Goal: Information Seeking & Learning: Learn about a topic

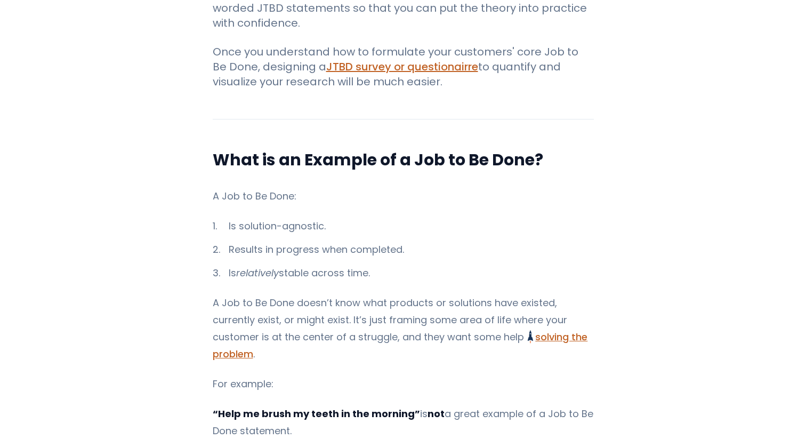
scroll to position [266, 0]
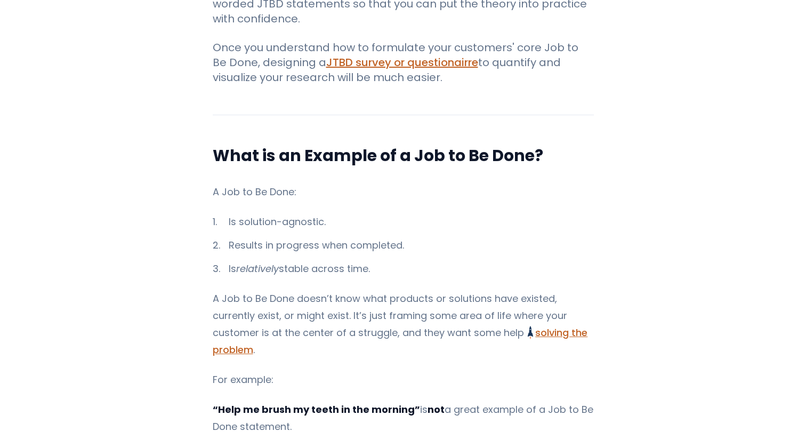
click at [309, 217] on li "Is solution-agnostic." at bounding box center [403, 221] width 381 height 17
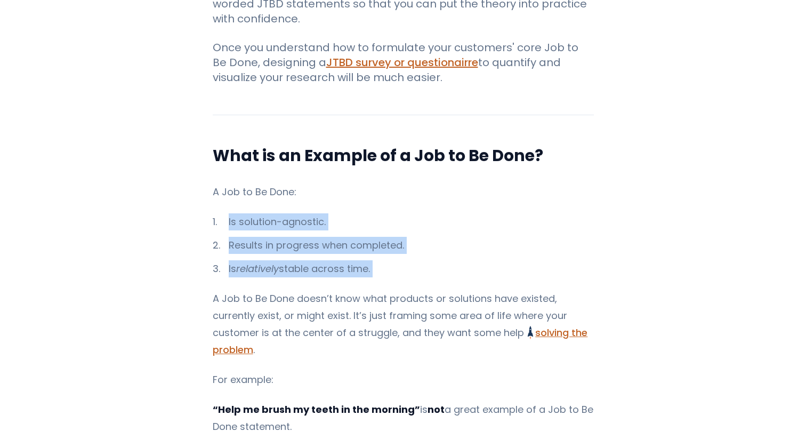
drag, startPoint x: 309, startPoint y: 217, endPoint x: 321, endPoint y: 260, distance: 44.9
click at [321, 260] on ol "Is solution-agnostic. Results in progress when completed. Is relatively stable …" at bounding box center [403, 245] width 381 height 64
click at [321, 260] on li "Is relatively stable across time." at bounding box center [403, 268] width 381 height 17
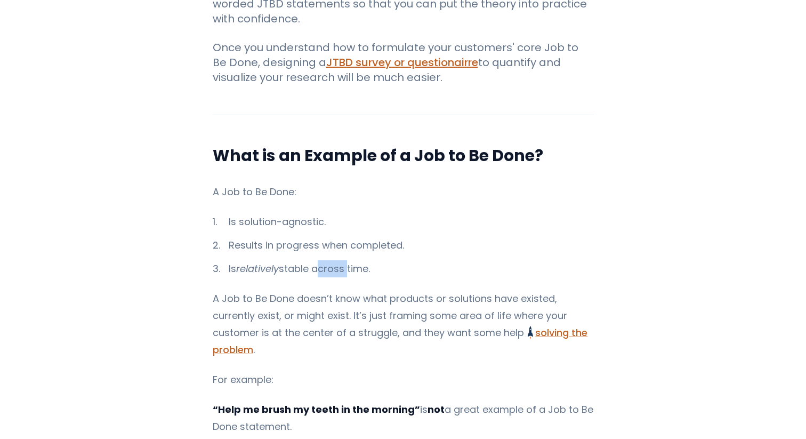
click at [321, 260] on li "Is relatively stable across time." at bounding box center [403, 268] width 381 height 17
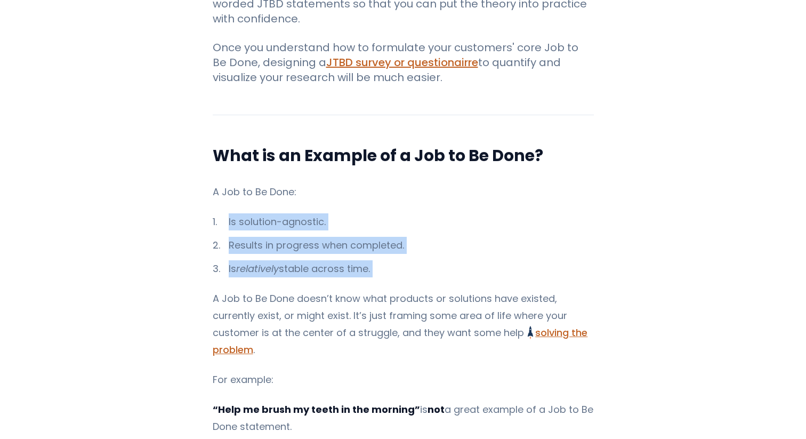
drag, startPoint x: 321, startPoint y: 260, endPoint x: 313, endPoint y: 218, distance: 43.5
click at [313, 218] on ol "Is solution-agnostic. Results in progress when completed. Is relatively stable …" at bounding box center [403, 245] width 381 height 64
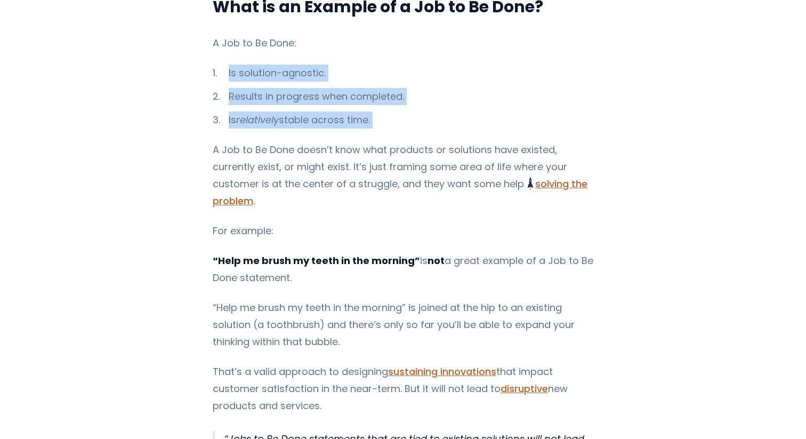
scroll to position [429, 0]
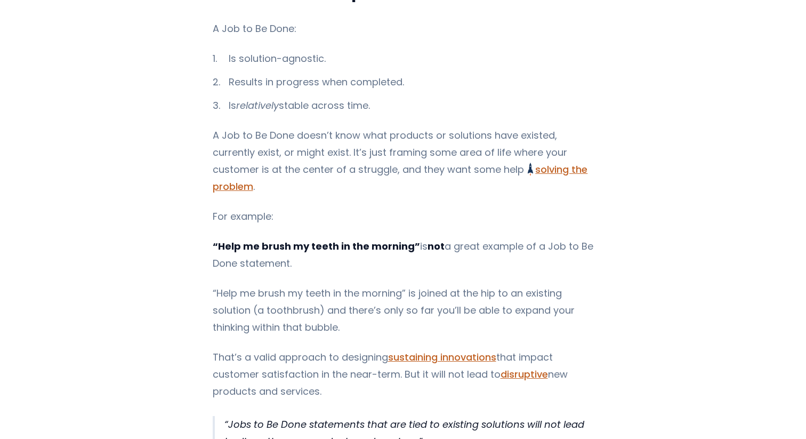
click at [287, 239] on strong "“Help me brush my teeth in the morning”" at bounding box center [316, 245] width 207 height 13
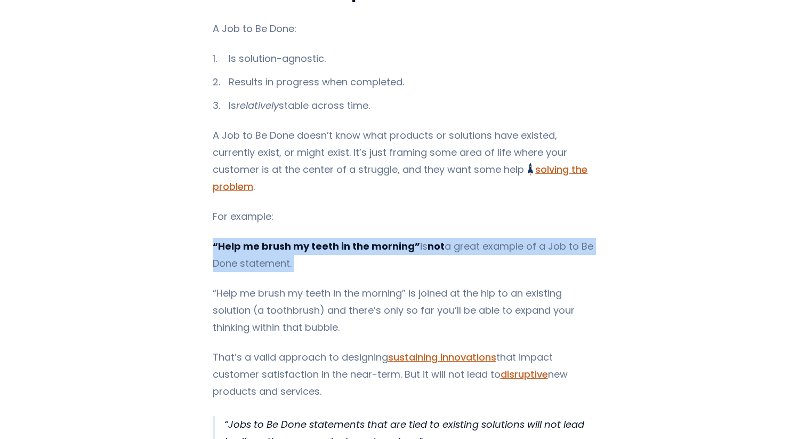
click at [287, 239] on strong "“Help me brush my teeth in the morning”" at bounding box center [316, 245] width 207 height 13
click at [273, 248] on p "“Help me brush my teeth in the morning” is not a great example of a Job to Be D…" at bounding box center [403, 255] width 381 height 34
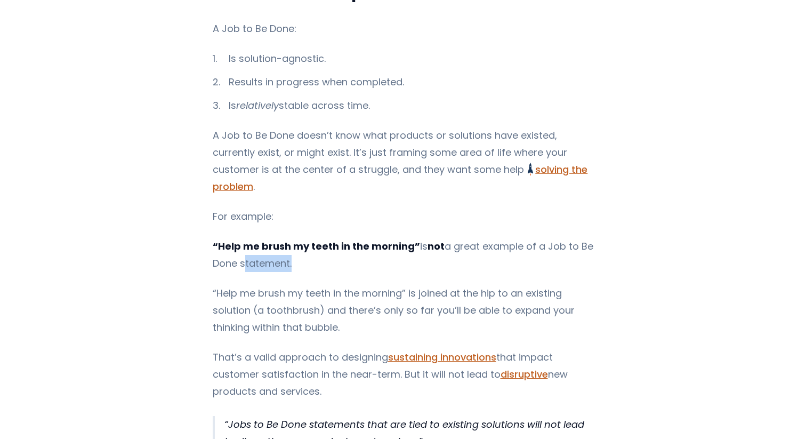
click at [273, 248] on p "“Help me brush my teeth in the morning” is not a great example of a Job to Be D…" at bounding box center [403, 255] width 381 height 34
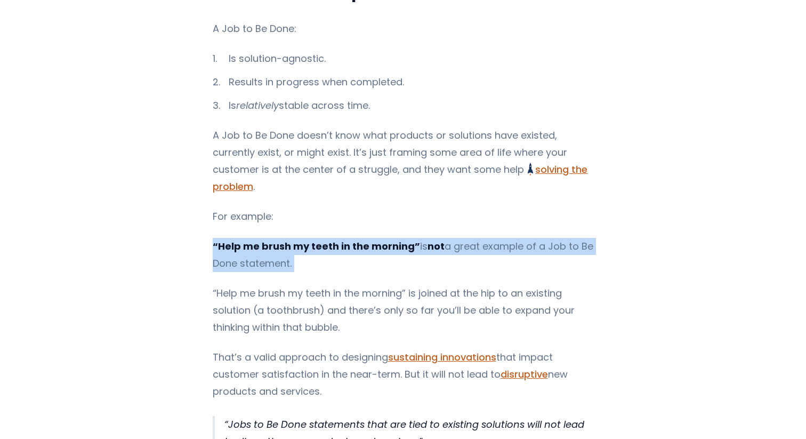
click at [273, 248] on p "“Help me brush my teeth in the morning” is not a great example of a Job to Be D…" at bounding box center [403, 255] width 381 height 34
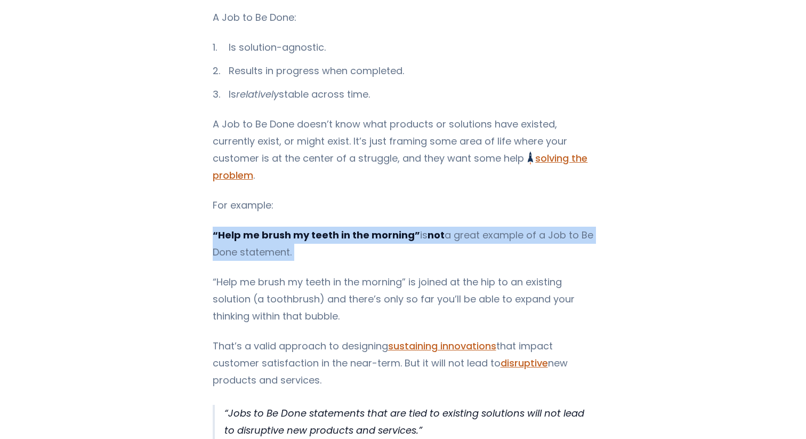
scroll to position [443, 0]
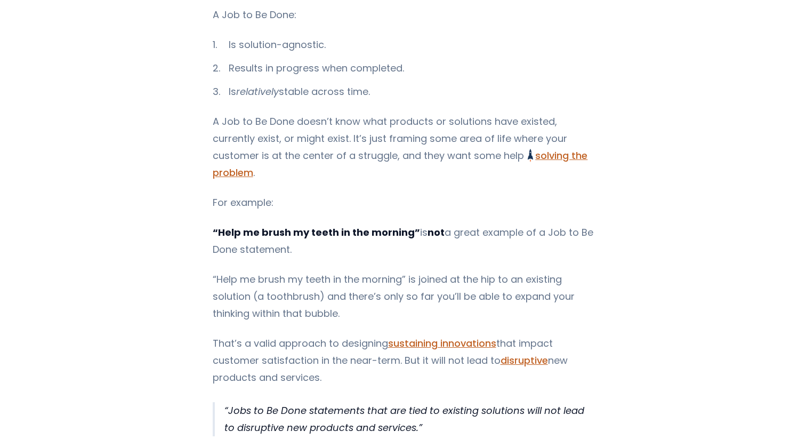
click at [256, 271] on p "“Help me brush my teeth in the morning” is joined at the hip to an existing sol…" at bounding box center [403, 296] width 381 height 51
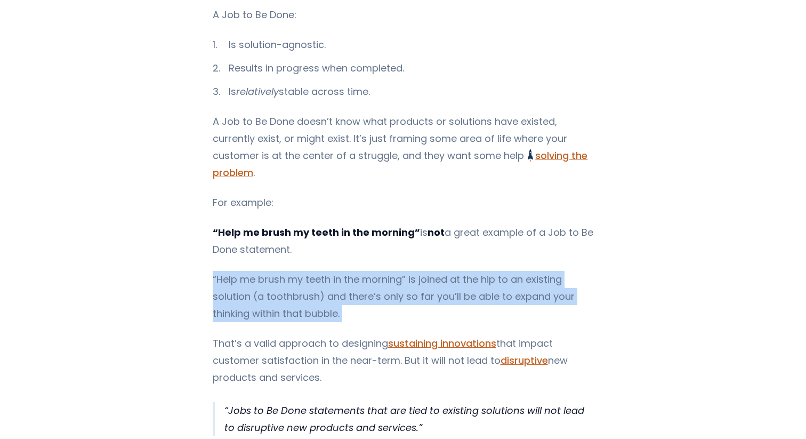
click at [256, 271] on p "“Help me brush my teeth in the morning” is joined at the hip to an existing sol…" at bounding box center [403, 296] width 381 height 51
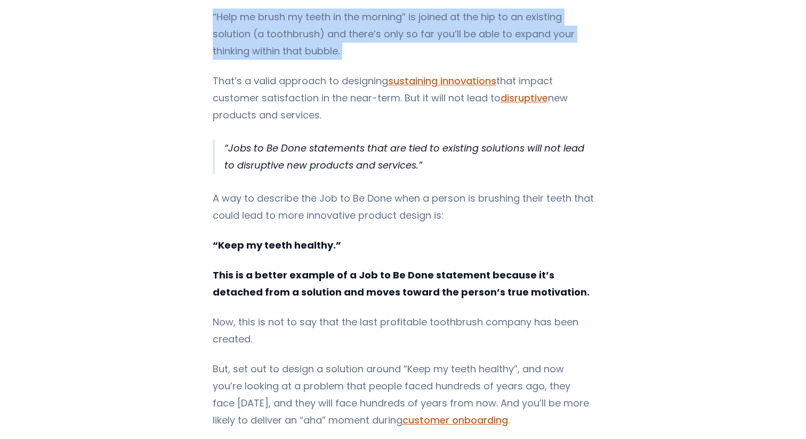
scroll to position [710, 0]
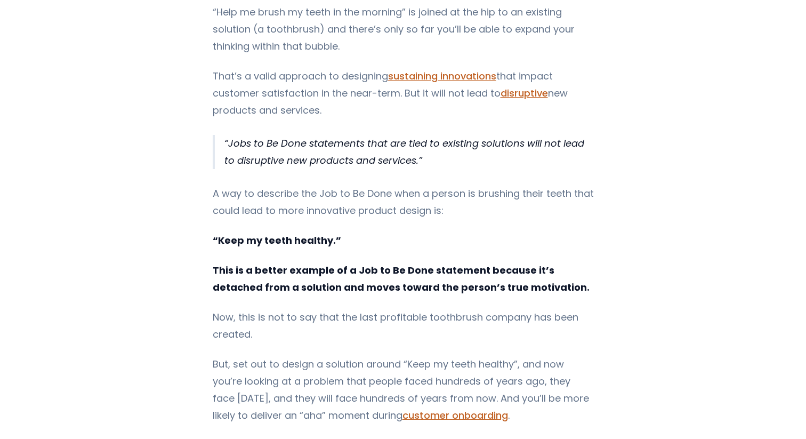
click at [273, 234] on strong "“Keep my teeth healthy.”" at bounding box center [277, 240] width 129 height 13
click at [245, 263] on strong "This is a better example of a Job to Be Done statement because it’s detached fr…" at bounding box center [401, 278] width 377 height 30
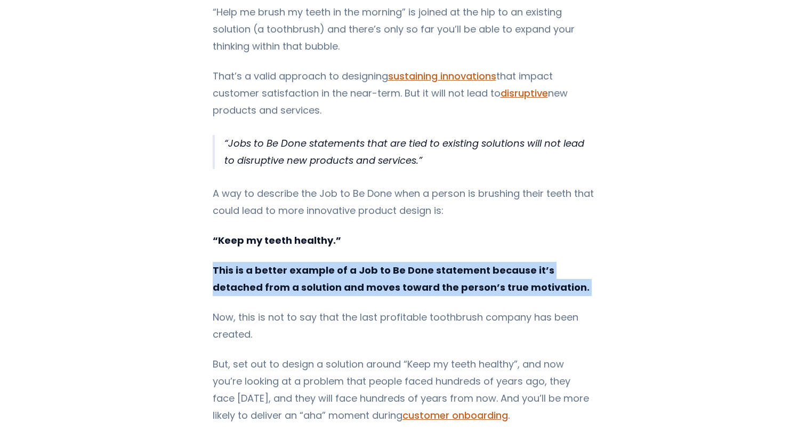
click at [245, 263] on strong "This is a better example of a Job to Be Done statement because it’s detached fr…" at bounding box center [401, 278] width 377 height 30
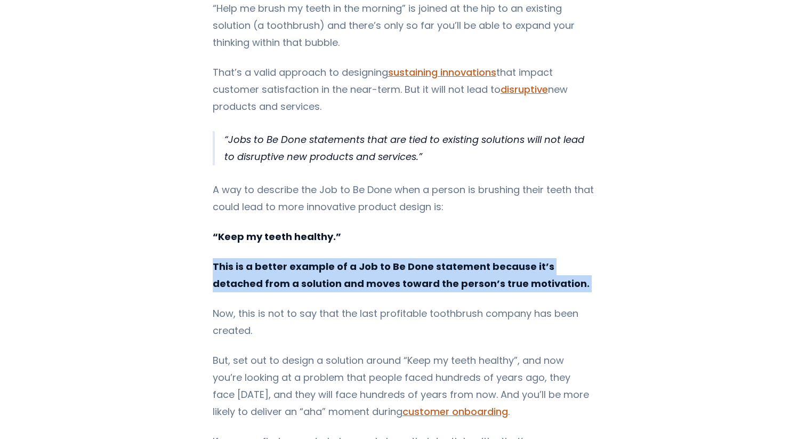
scroll to position [724, 0]
